Goal: Information Seeking & Learning: Learn about a topic

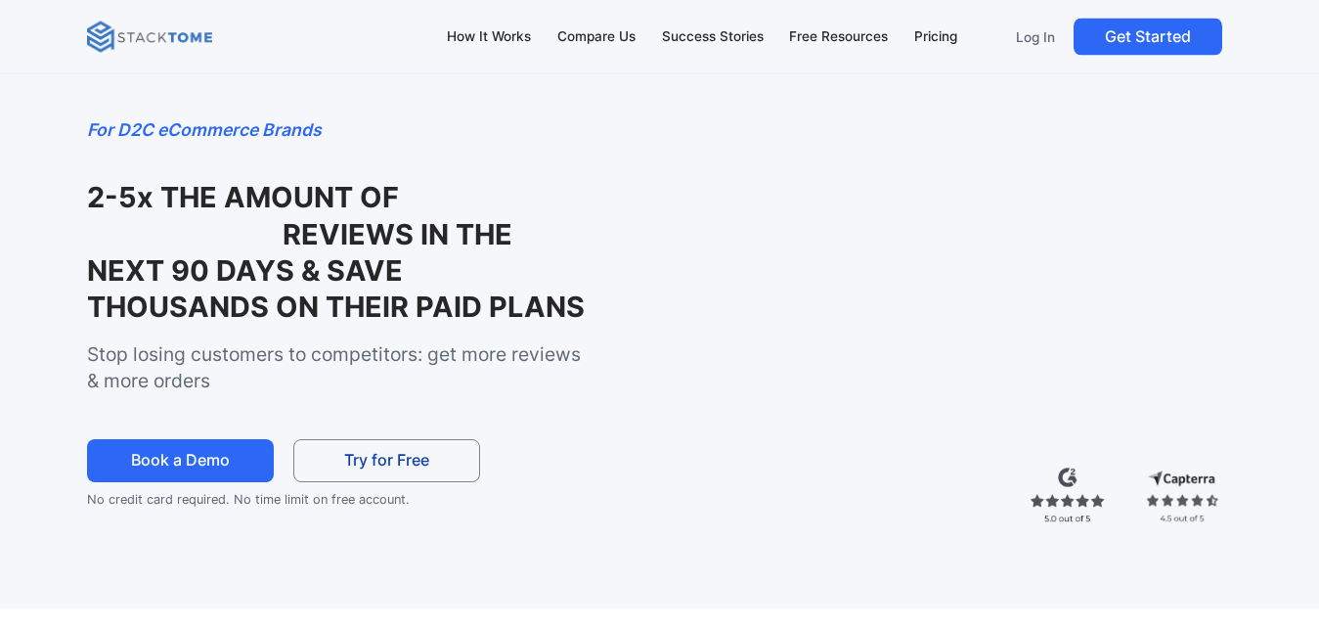
scroll to position [79, 0]
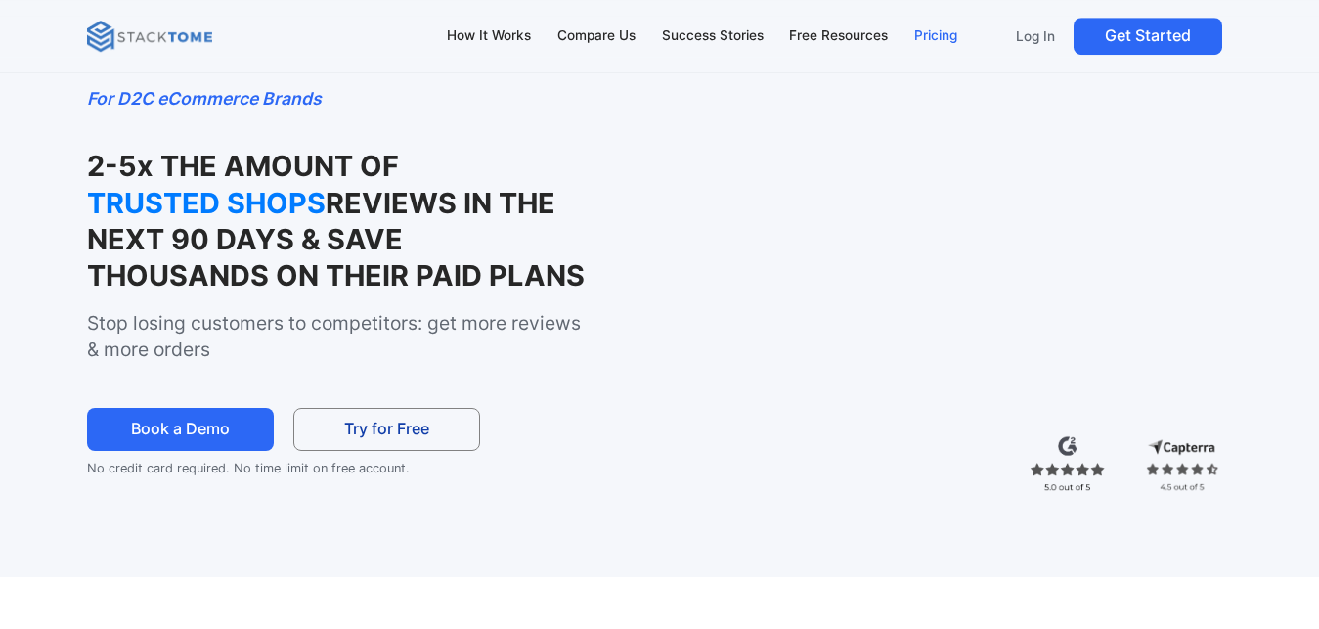
click at [935, 42] on div "Pricing" at bounding box center [935, 36] width 43 height 22
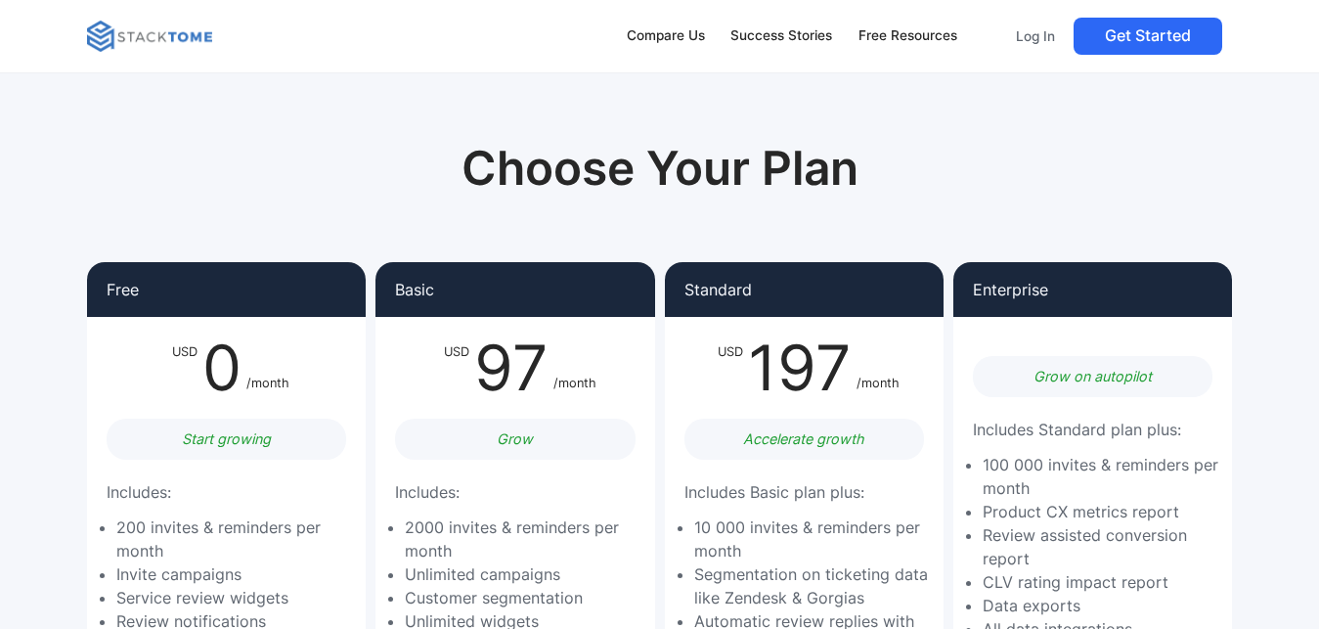
scroll to position [299, 0]
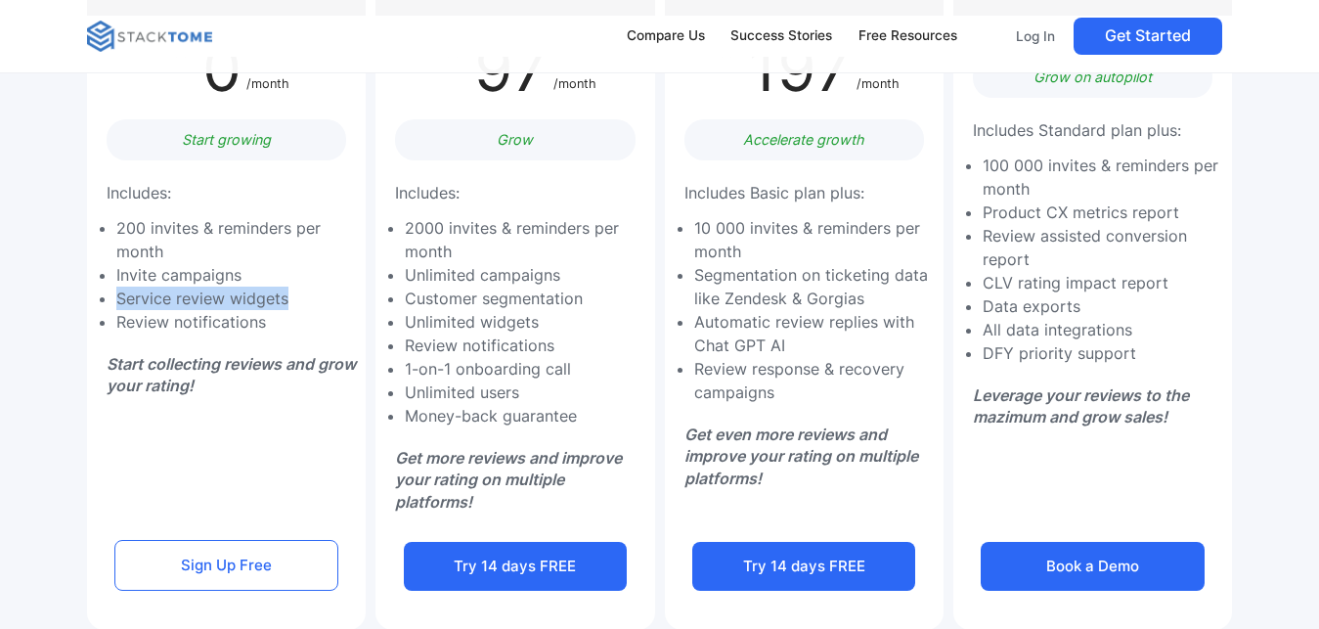
drag, startPoint x: 120, startPoint y: 294, endPoint x: 325, endPoint y: 309, distance: 204.9
click at [325, 309] on li "Service review widgets" at bounding box center [236, 298] width 240 height 23
drag, startPoint x: 118, startPoint y: 320, endPoint x: 299, endPoint y: 328, distance: 181.1
click at [299, 328] on li "Review notifications" at bounding box center [236, 321] width 240 height 23
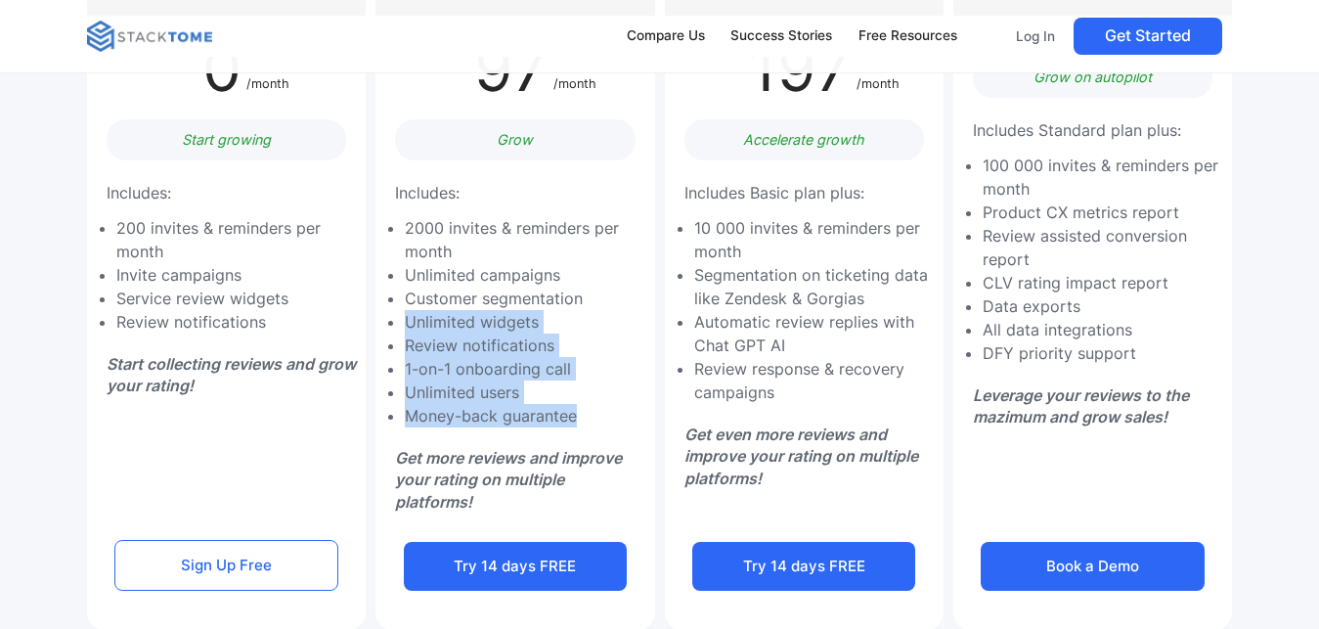
drag, startPoint x: 408, startPoint y: 320, endPoint x: 598, endPoint y: 435, distance: 222.1
click at [598, 435] on div "Basic USD 97 /month Grow Includes: 2000 invites & reminders per month Unlimited…" at bounding box center [515, 296] width 279 height 667
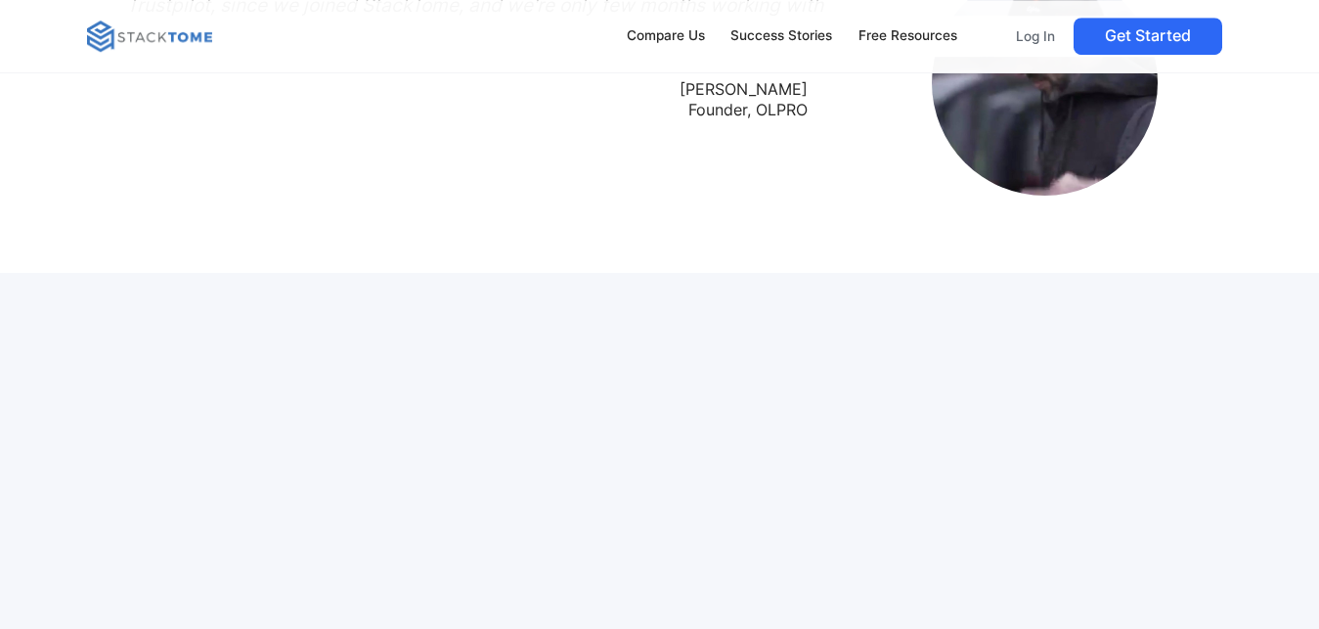
scroll to position [2955, 0]
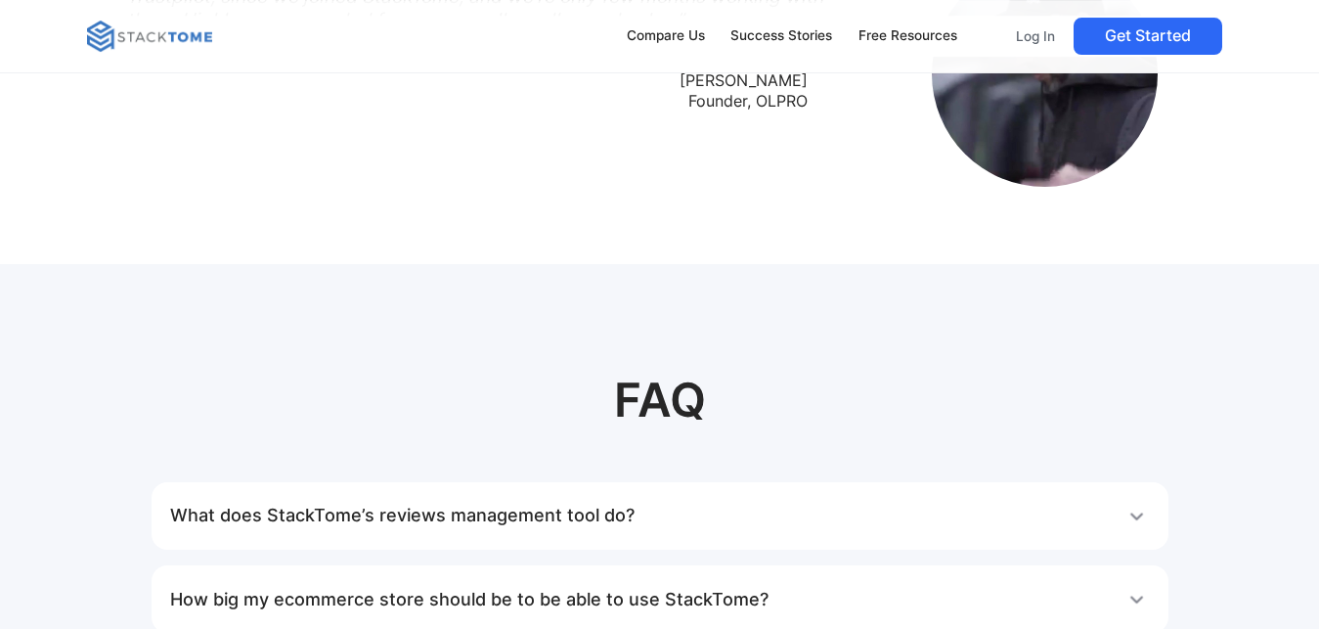
drag, startPoint x: 1335, startPoint y: 79, endPoint x: 1315, endPoint y: 415, distance: 336.0
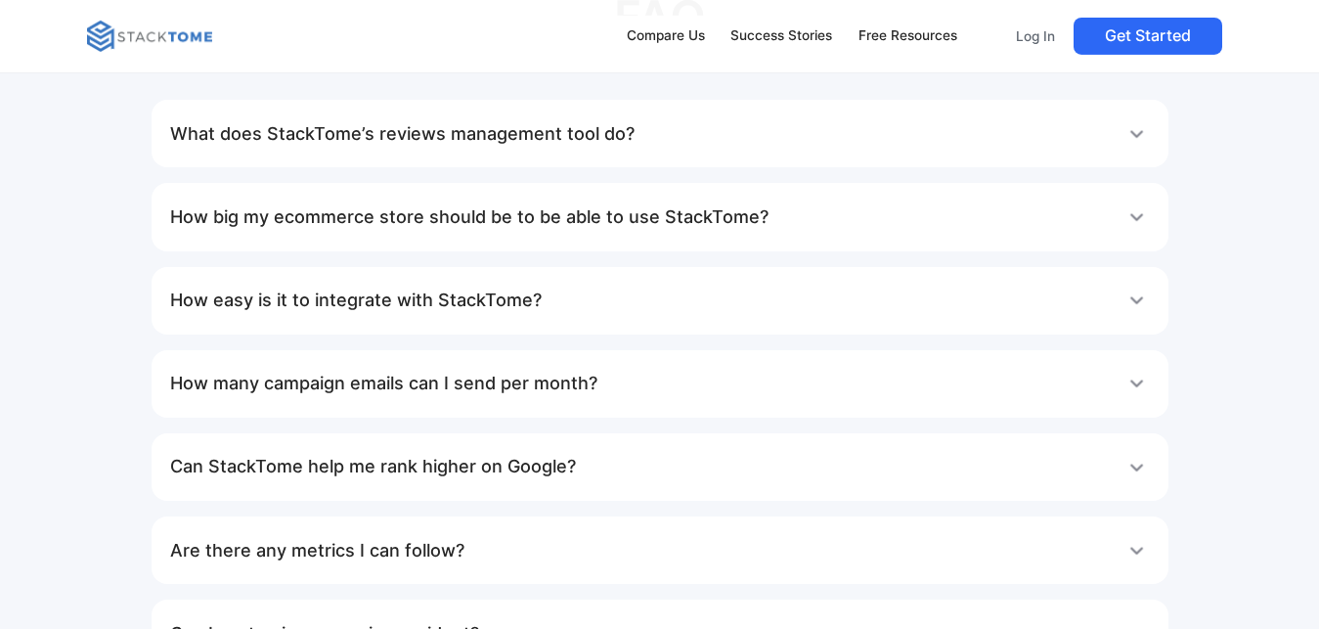
scroll to position [3354, 0]
